Goal: Register for event/course

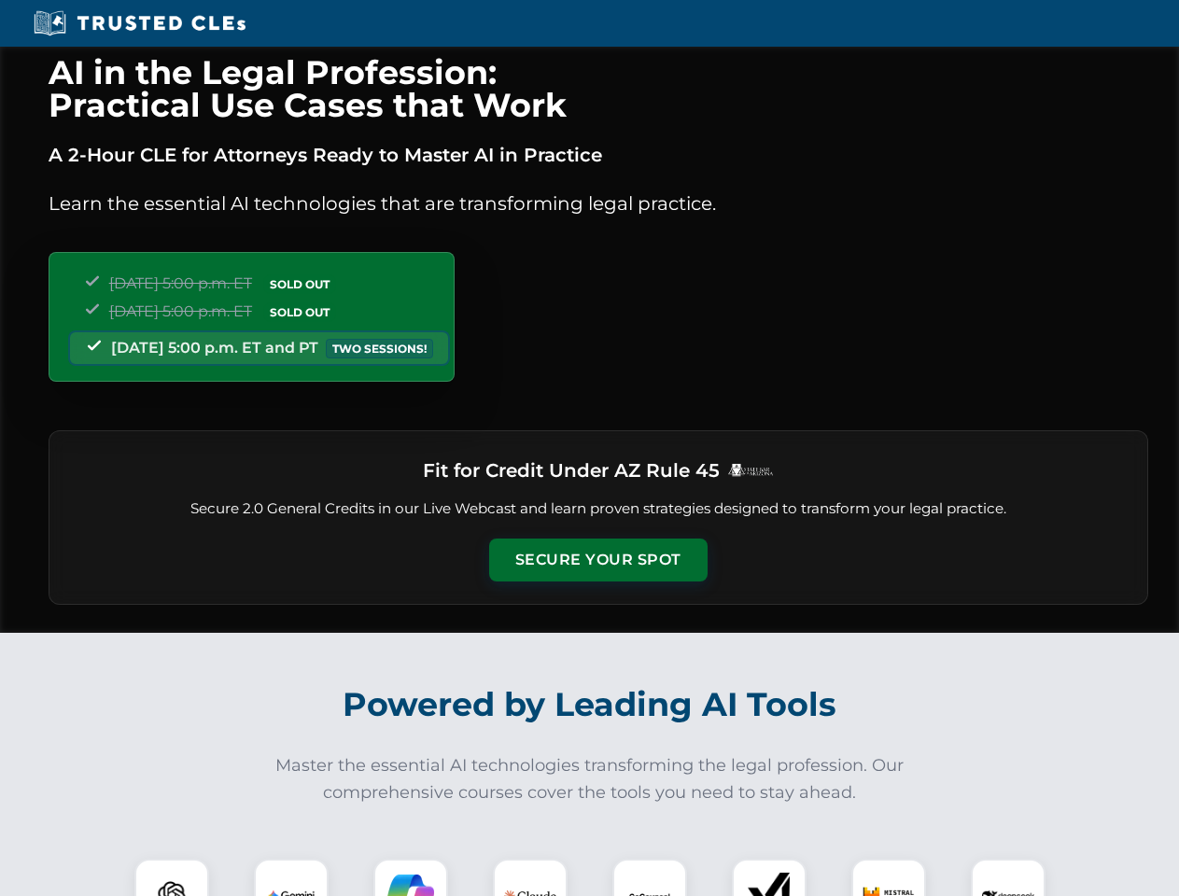
click at [598, 560] on button "Secure Your Spot" at bounding box center [598, 560] width 218 height 43
click at [172, 878] on img at bounding box center [172, 896] width 54 height 54
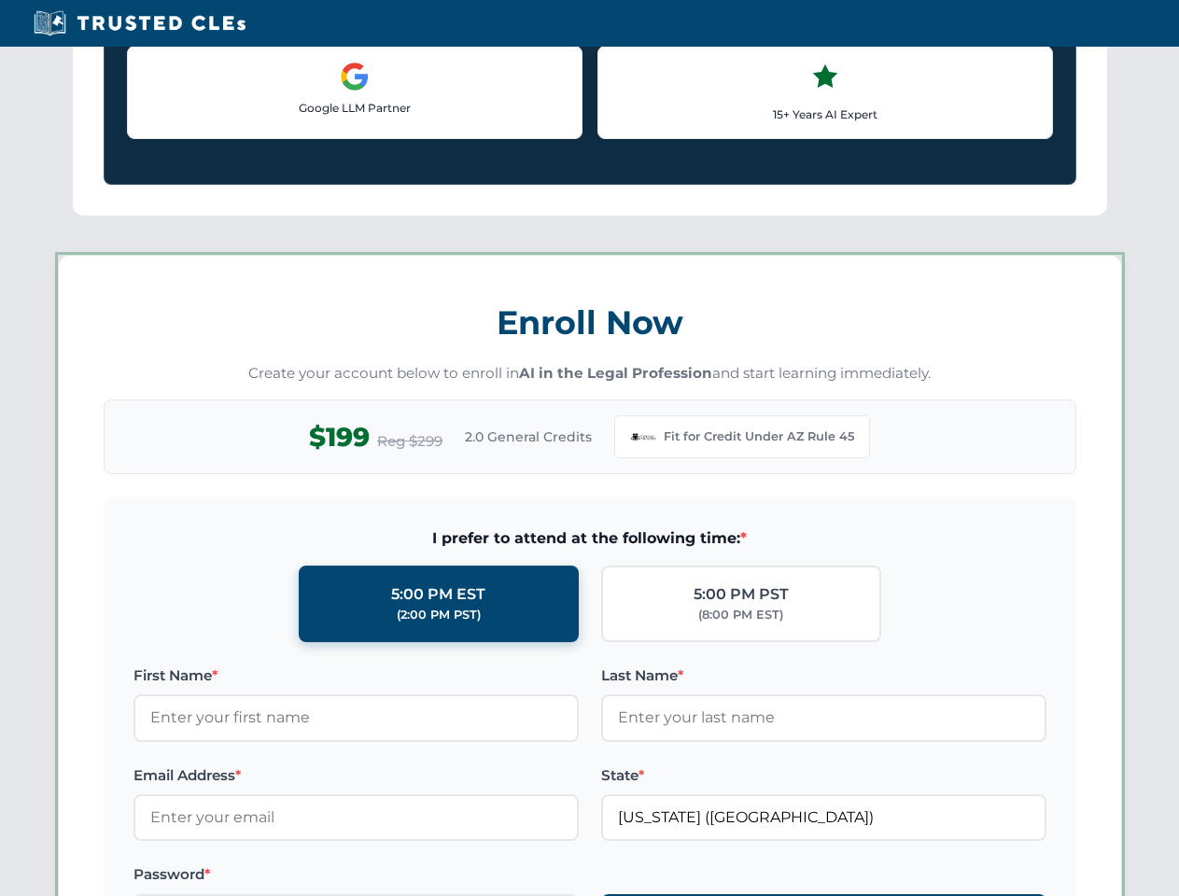
click at [411, 878] on label "Password *" at bounding box center [356, 875] width 445 height 22
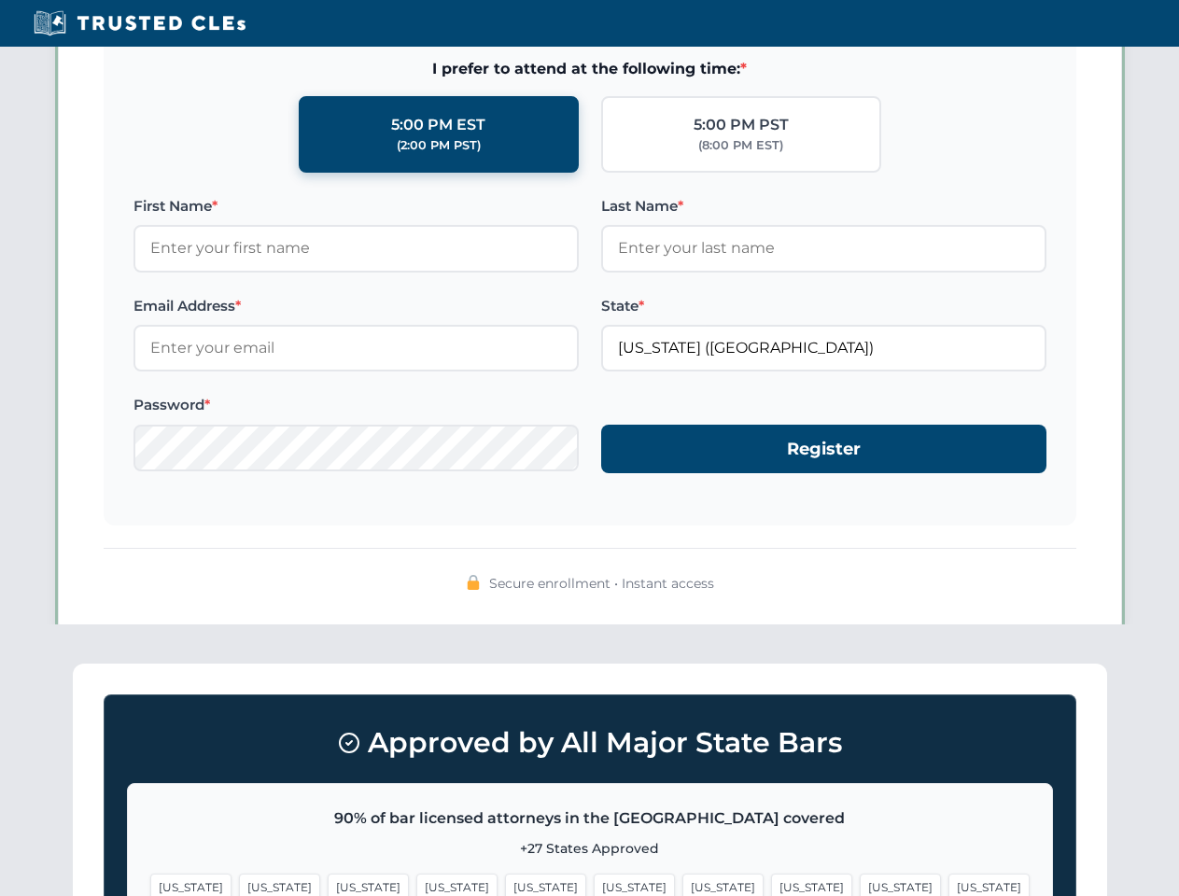
click at [860, 878] on span "[US_STATE]" at bounding box center [900, 887] width 81 height 27
